Goal: Obtain resource: Download file/media

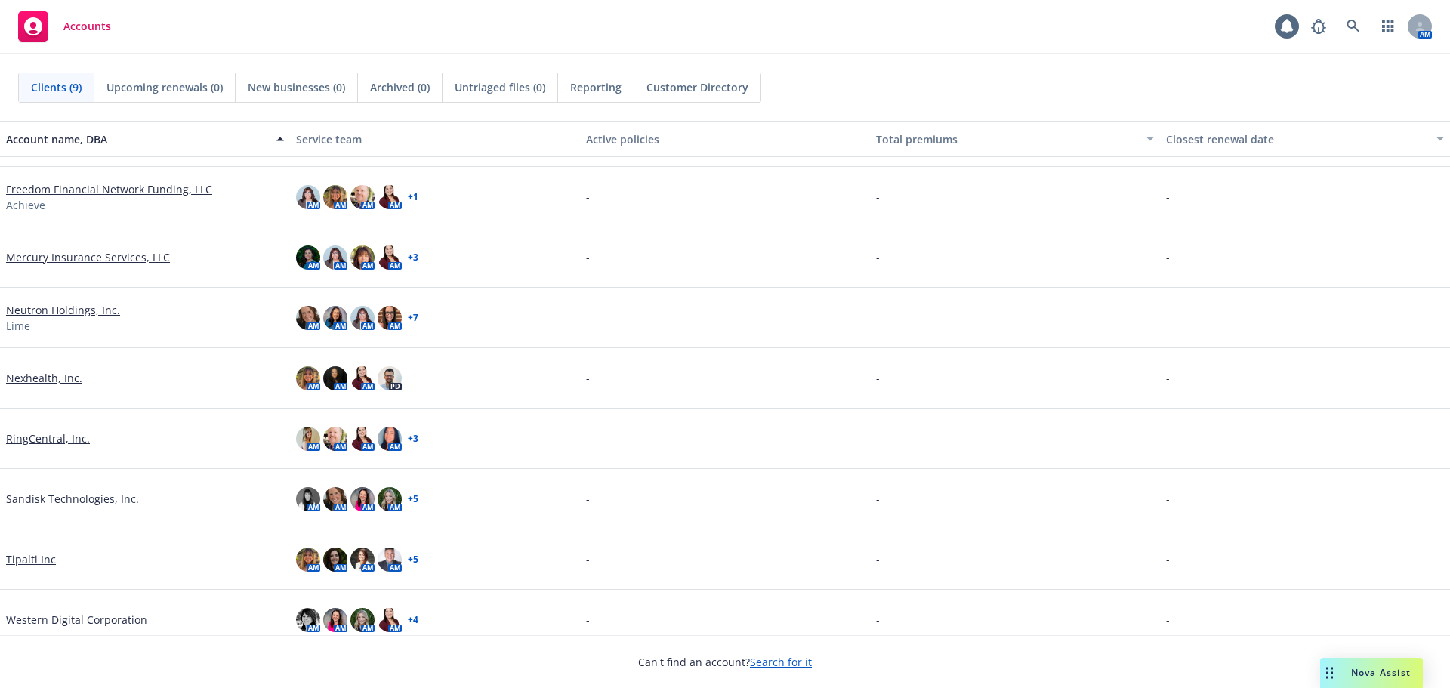
scroll to position [66, 0]
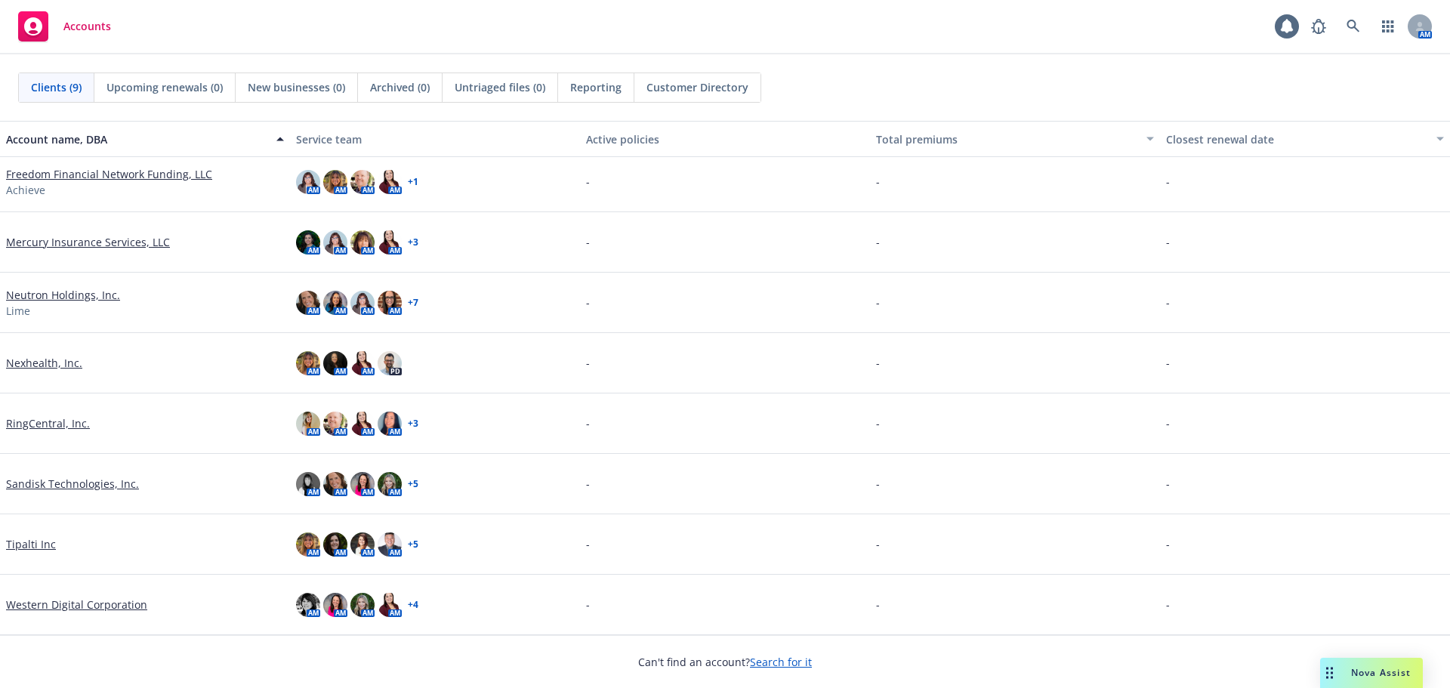
click at [103, 606] on link "Western Digital Corporation" at bounding box center [76, 605] width 141 height 16
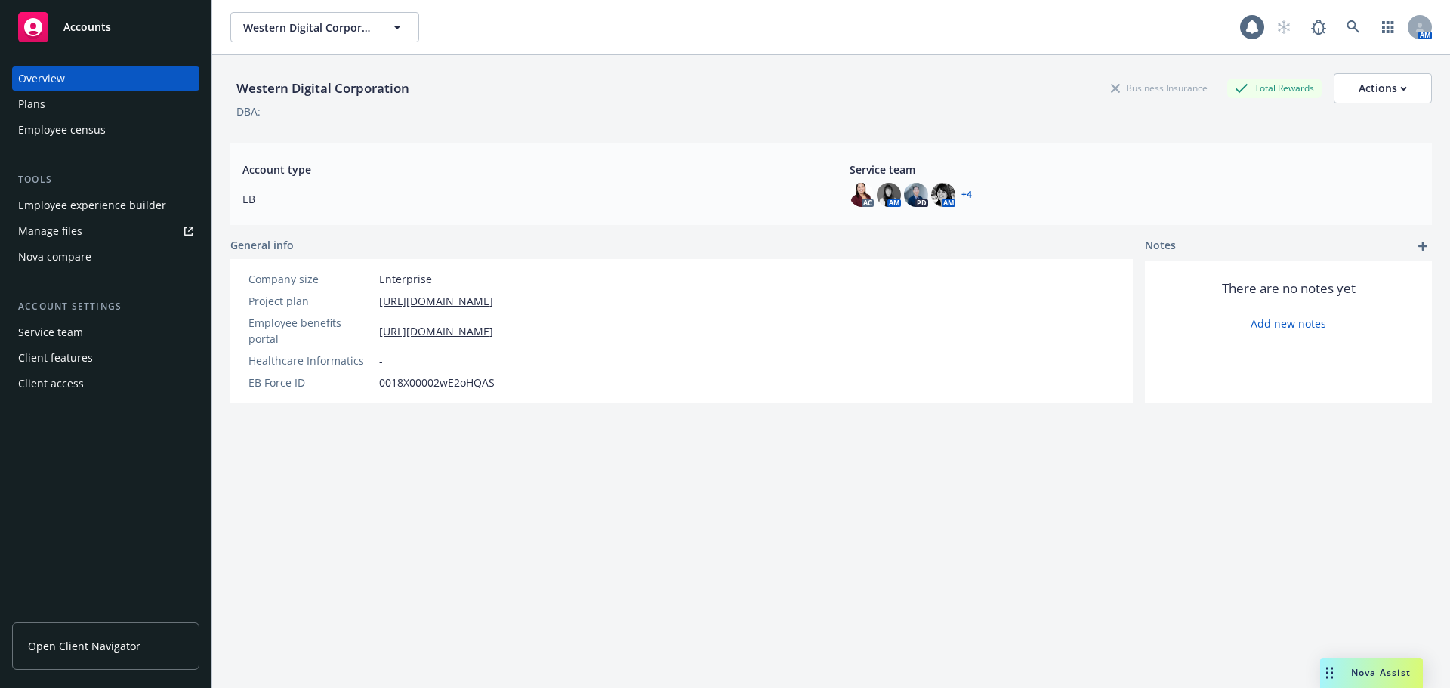
click at [75, 233] on div "Manage files" at bounding box center [50, 231] width 64 height 24
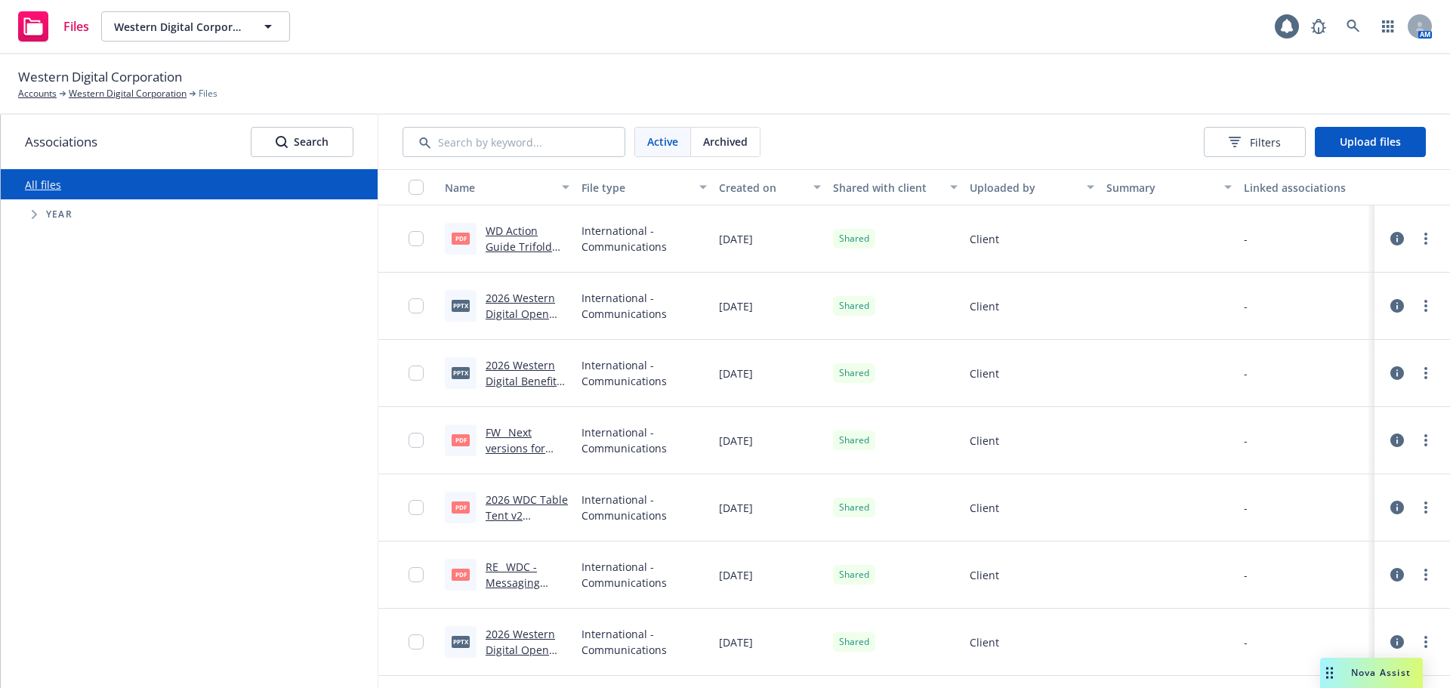
click at [504, 310] on link "2026 Western Digital Open Enrollment Presentation.pptx [DATE].pptx" at bounding box center [526, 330] width 81 height 78
click at [572, 184] on div "button" at bounding box center [568, 187] width 8 height 35
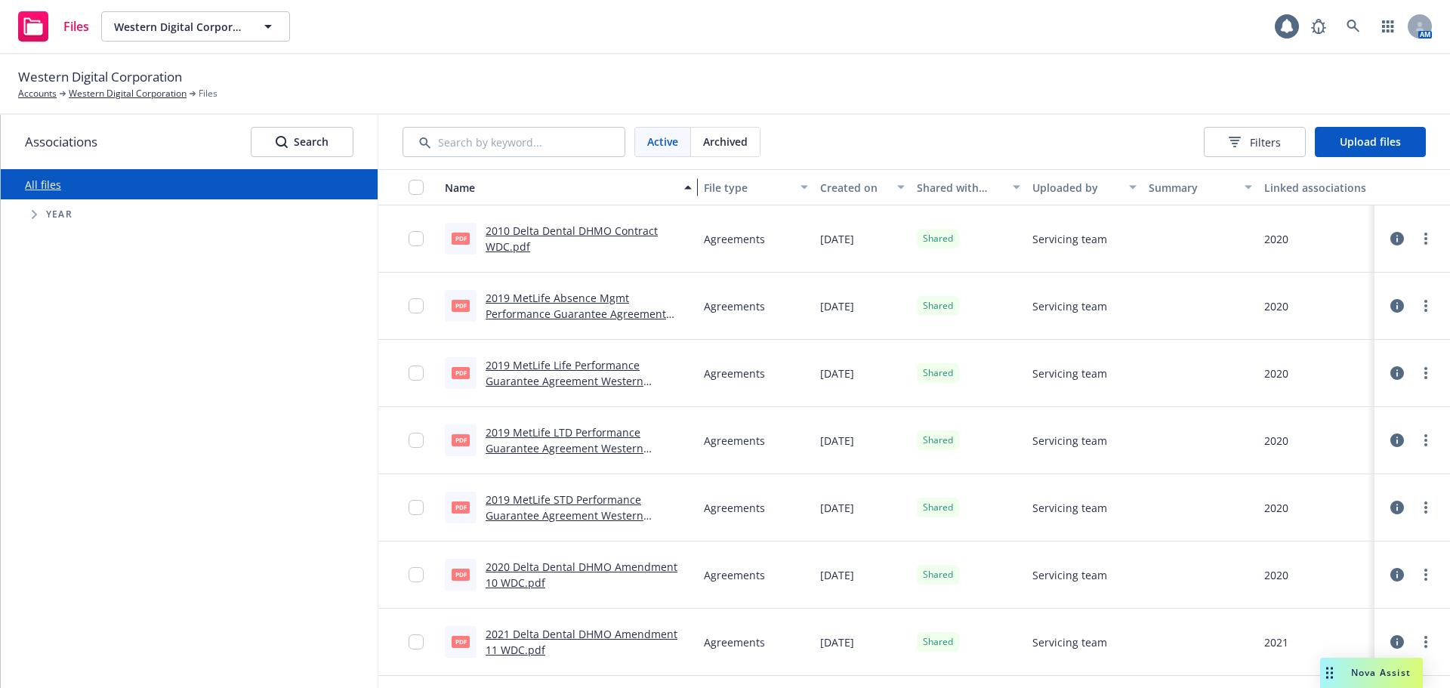
drag, startPoint x: 574, startPoint y: 184, endPoint x: 714, endPoint y: 187, distance: 139.7
click at [714, 187] on div "Name File type Created on Shared with client Uploaded by Summary Linked associa…" at bounding box center [914, 187] width 1072 height 36
click at [32, 214] on icon "Tree Example" at bounding box center [35, 214] width 6 height 9
click at [76, 459] on input "Tree Example" at bounding box center [72, 456] width 15 height 15
